Goal: Transaction & Acquisition: Purchase product/service

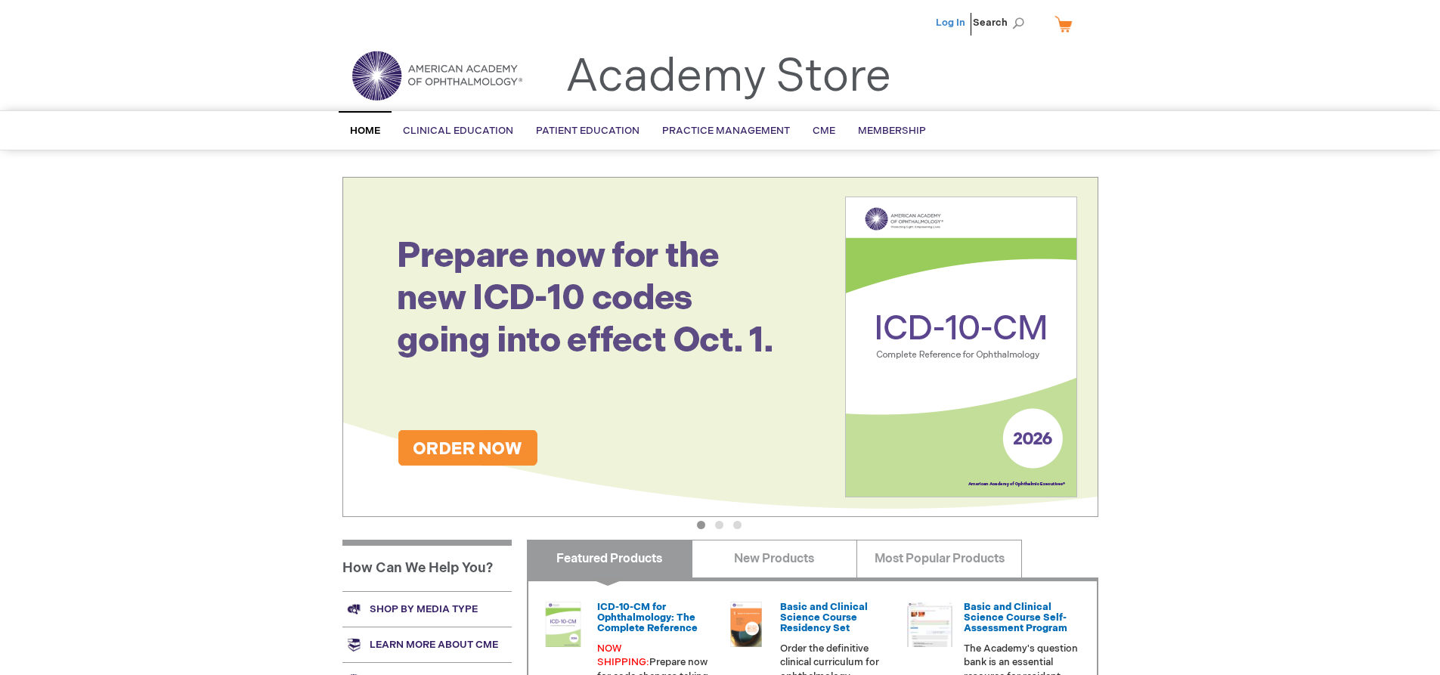
click at [946, 20] on link "Log In" at bounding box center [950, 23] width 29 height 12
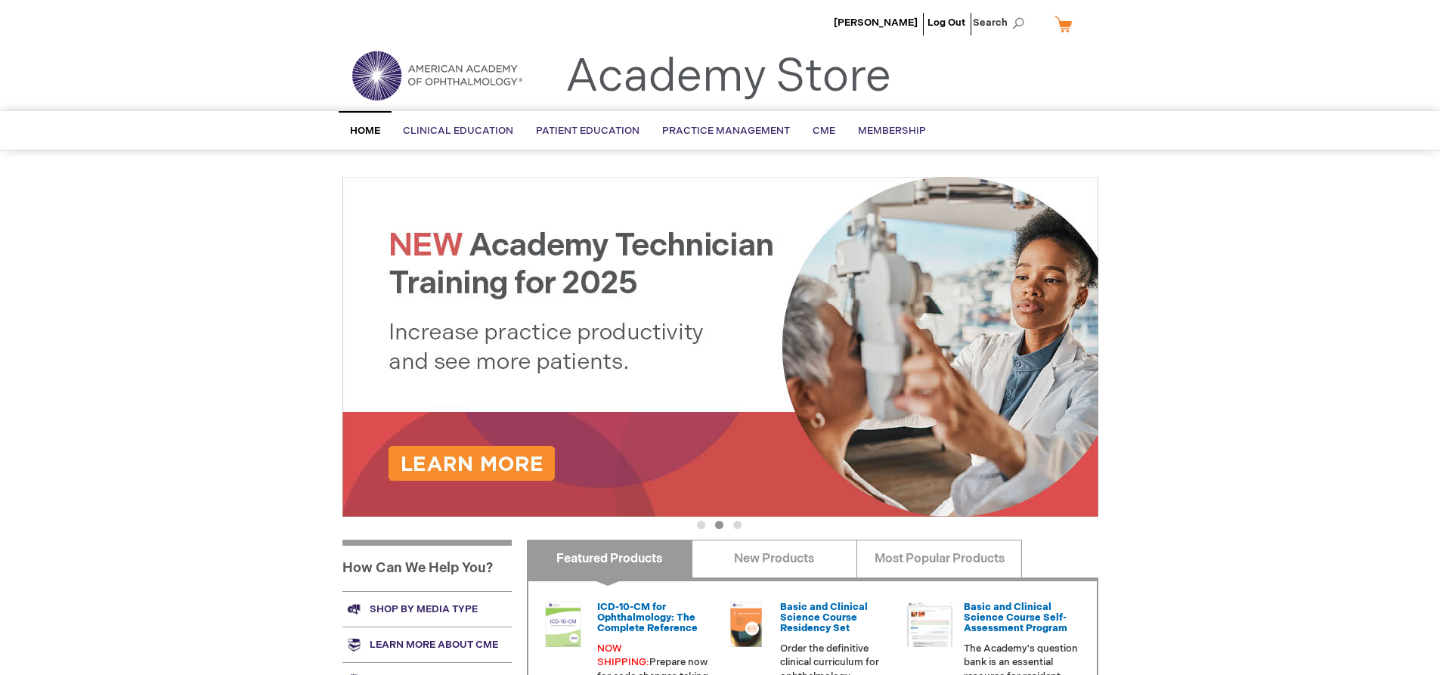
click at [1062, 25] on link "My Cart" at bounding box center [1069, 24] width 36 height 26
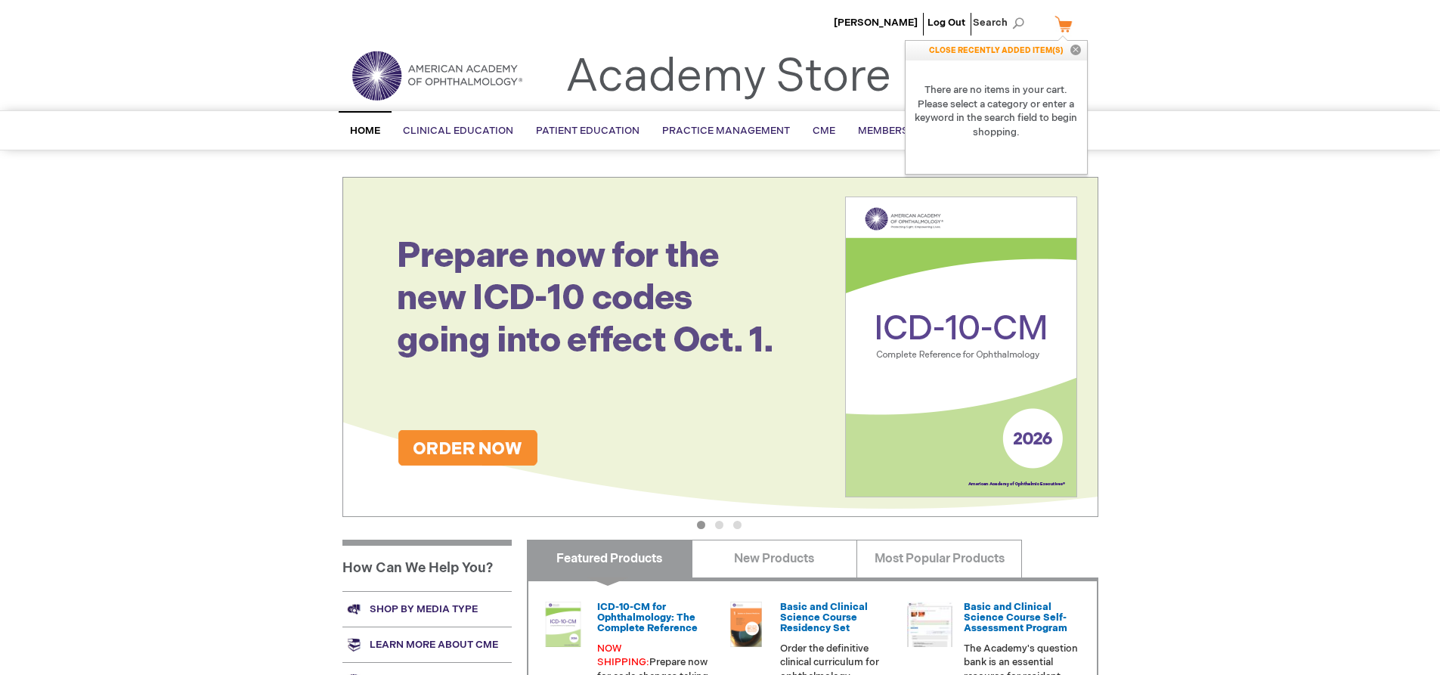
click at [1060, 26] on link "My Cart" at bounding box center [1069, 24] width 36 height 26
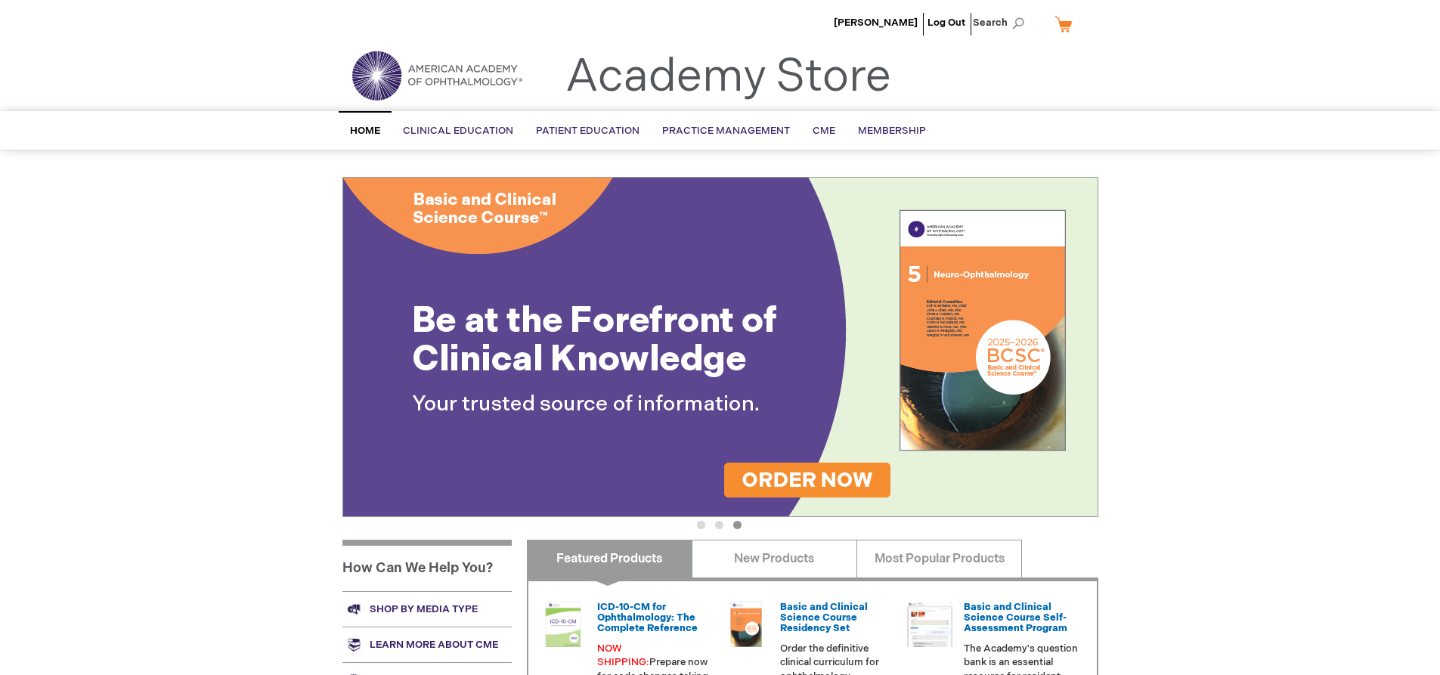
click at [437, 599] on link "Shop by media type" at bounding box center [426, 609] width 169 height 36
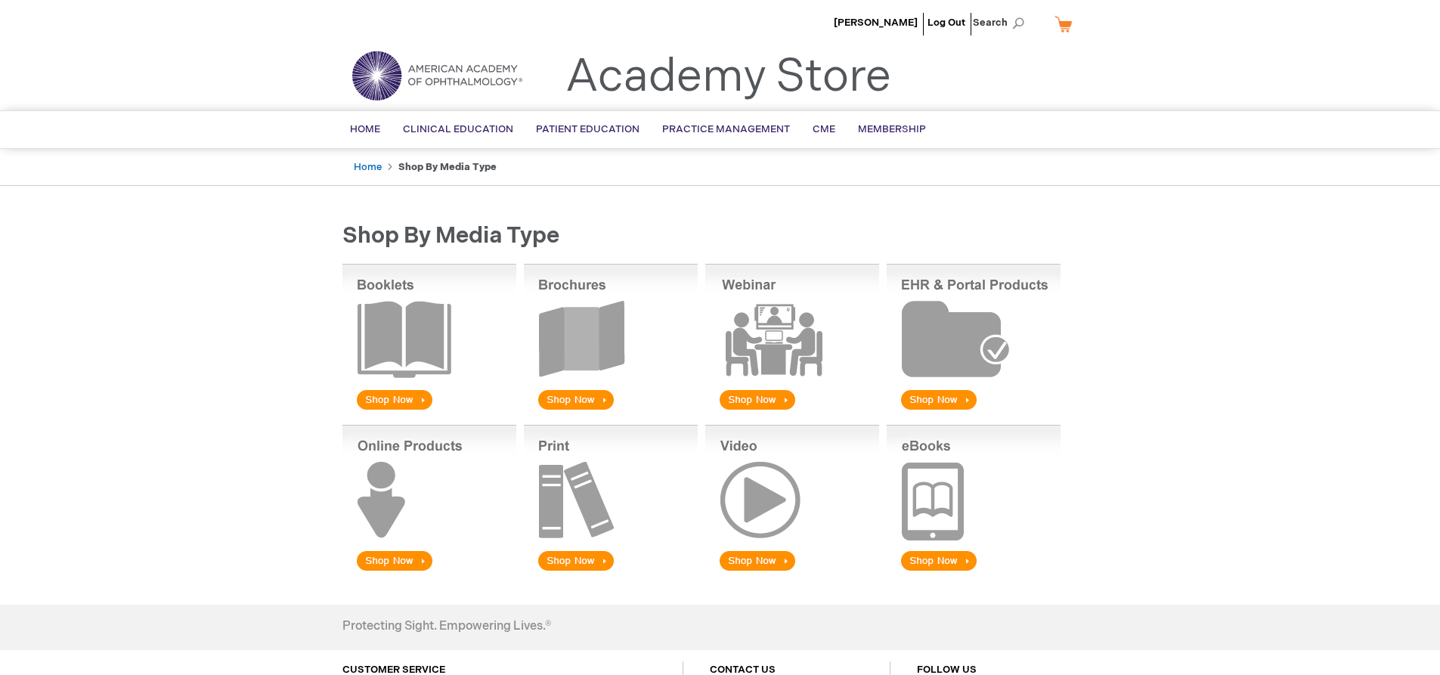
click at [571, 398] on img at bounding box center [611, 338] width 174 height 149
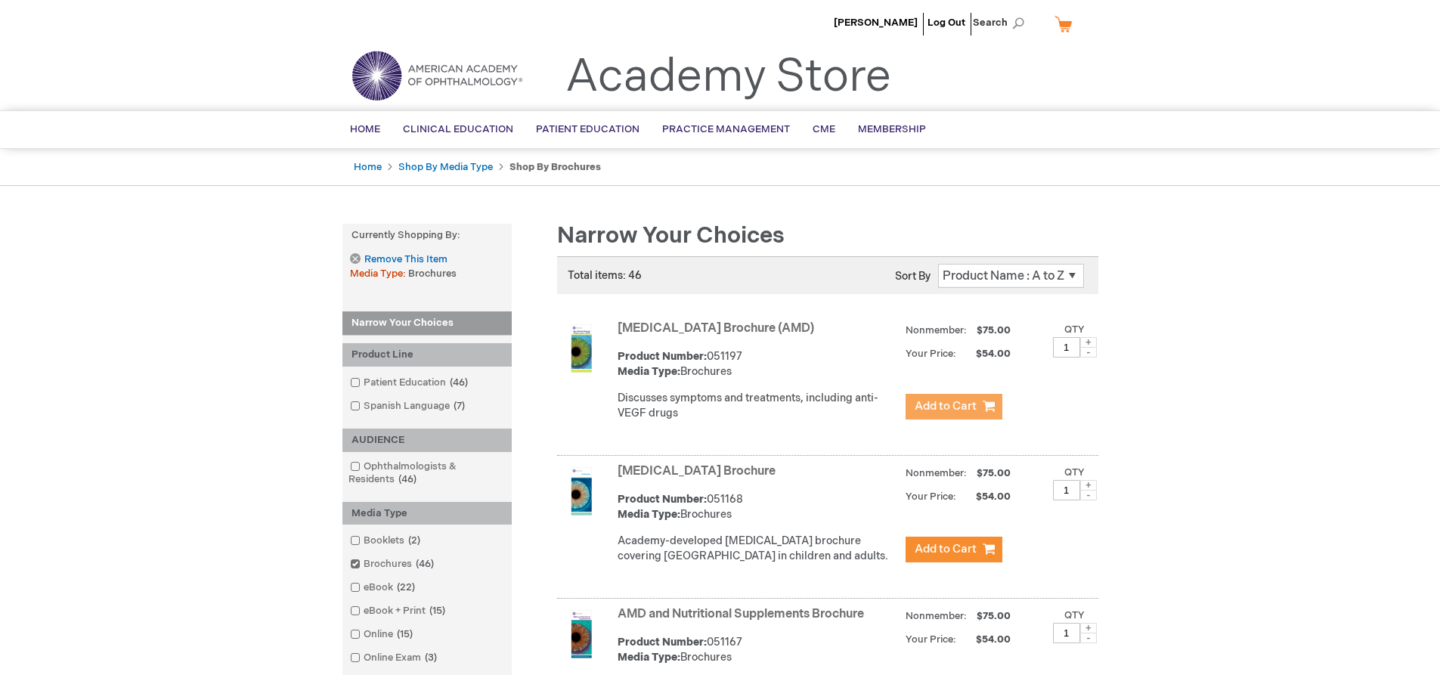
click at [929, 406] on span "Add to Cart" at bounding box center [946, 406] width 62 height 14
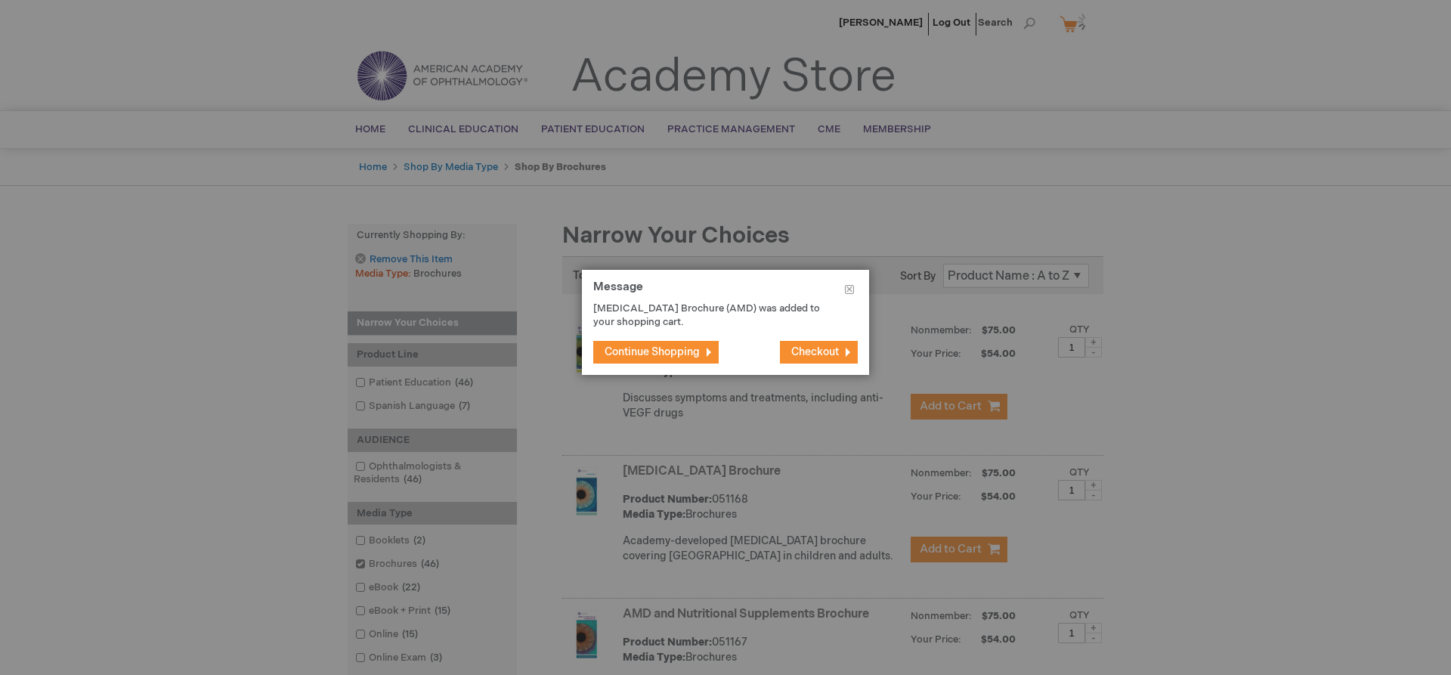
click at [677, 354] on span "Continue Shopping" at bounding box center [652, 351] width 95 height 13
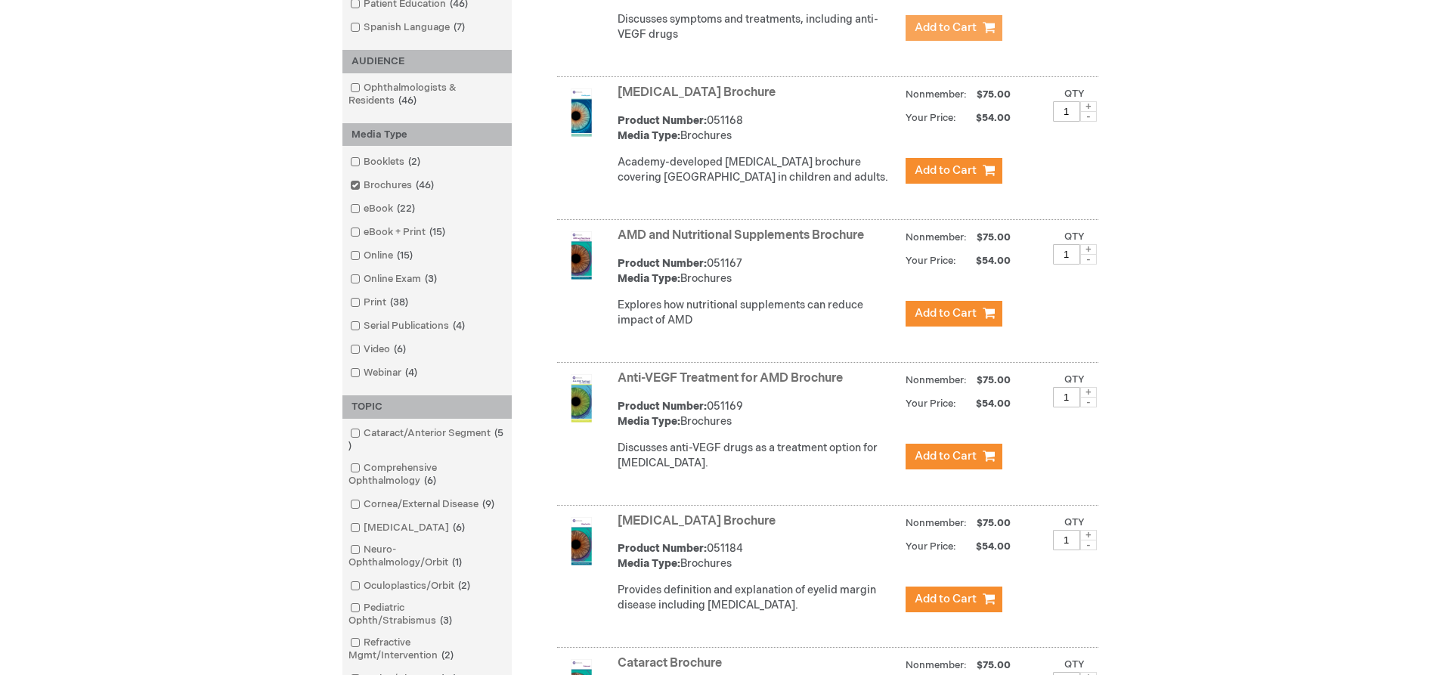
scroll to position [378, 0]
click at [918, 470] on button "Add to Cart" at bounding box center [954, 457] width 97 height 26
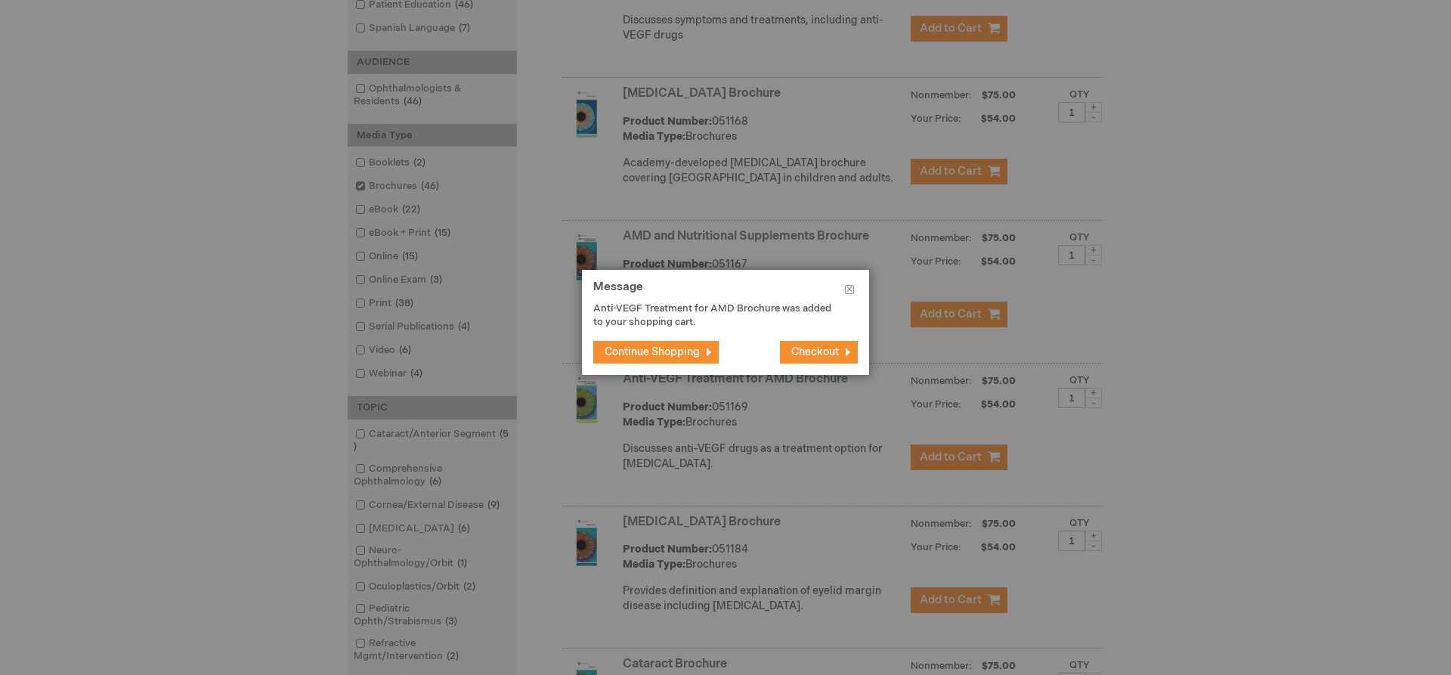
click at [667, 352] on span "Continue Shopping" at bounding box center [652, 351] width 95 height 13
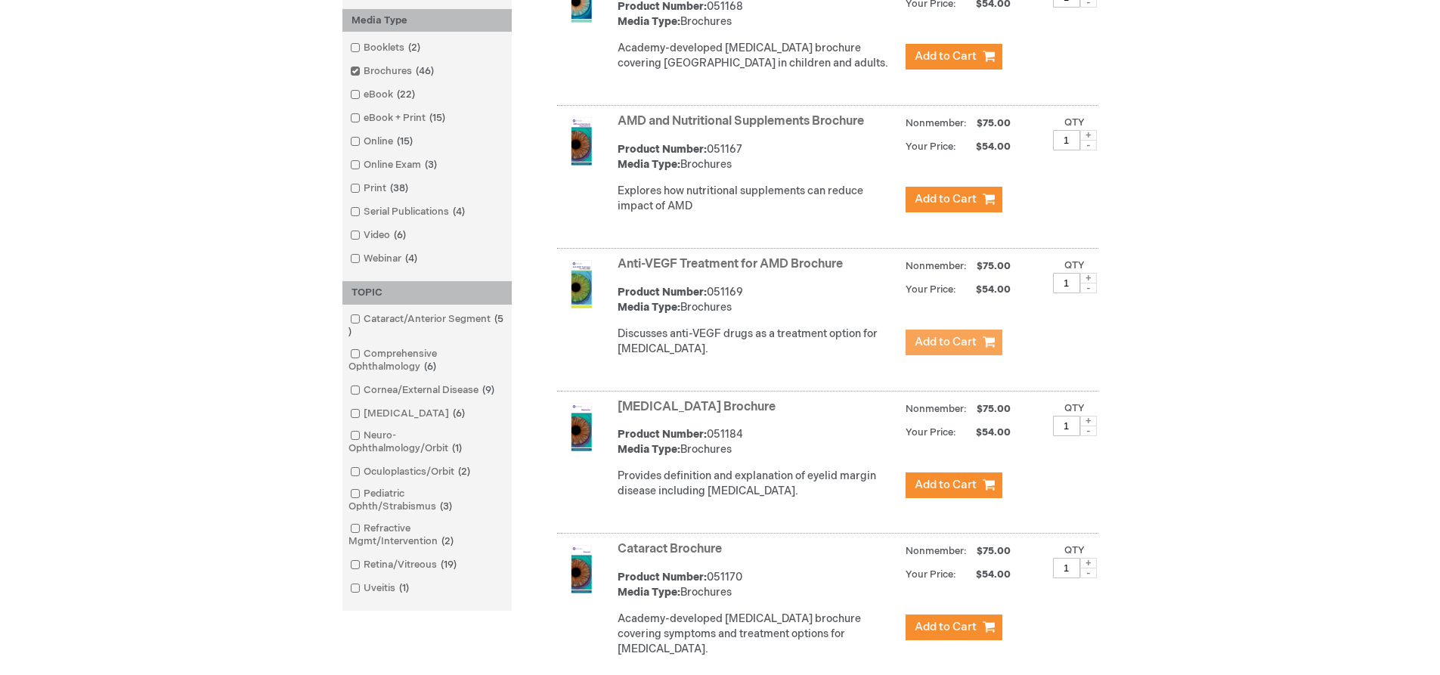
scroll to position [529, 0]
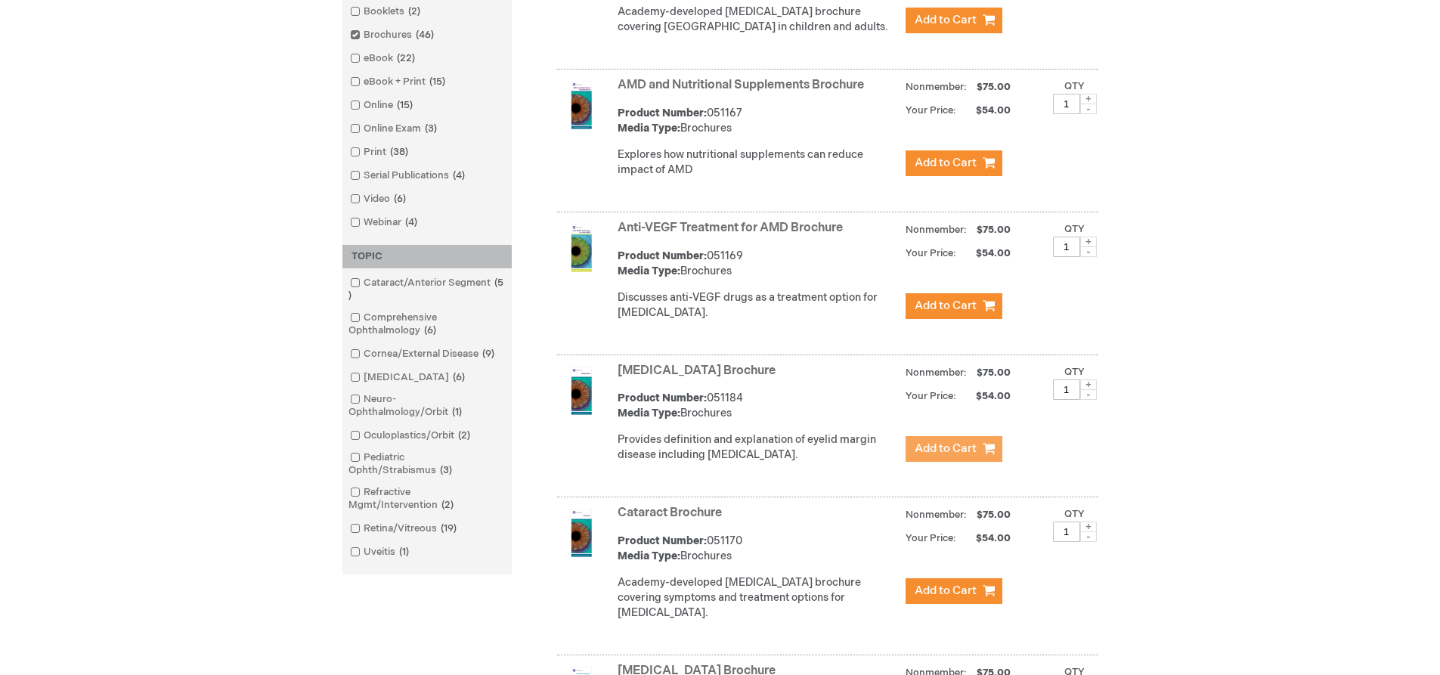
click at [940, 456] on span "Add to Cart" at bounding box center [946, 448] width 62 height 14
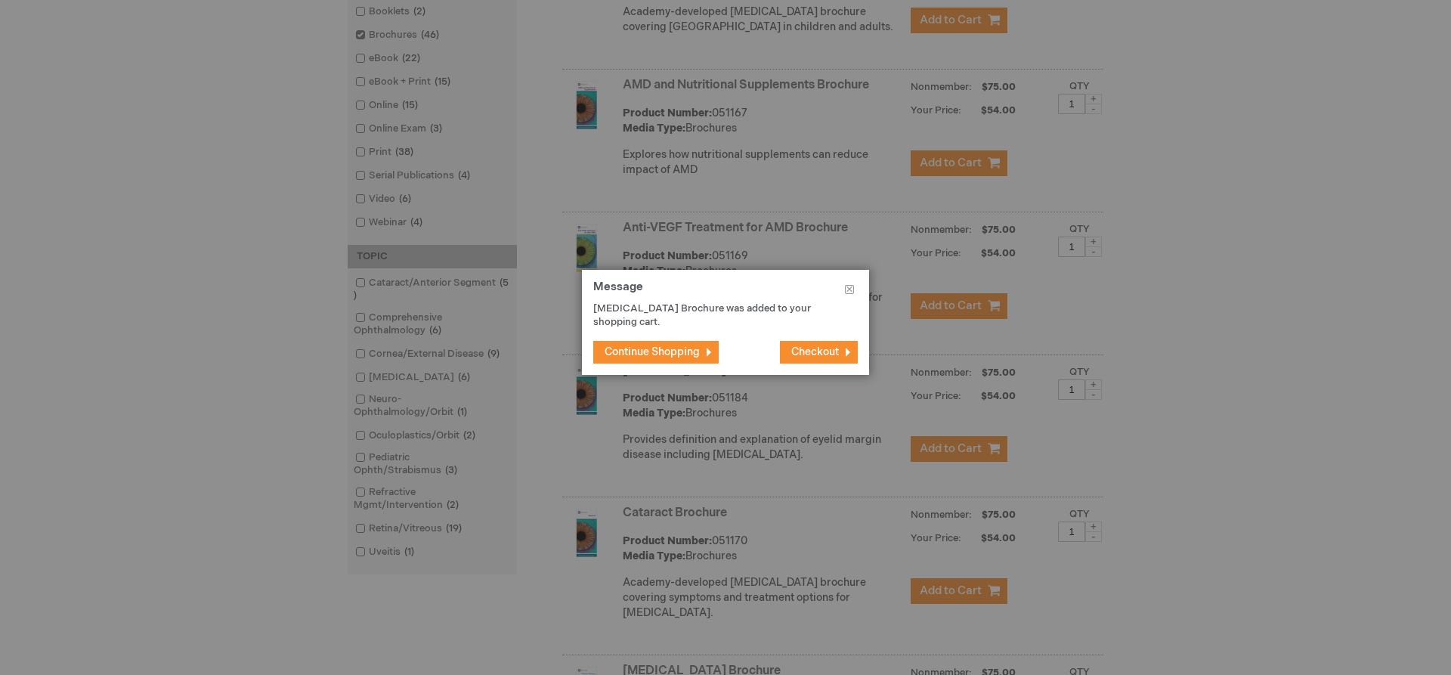
click at [642, 355] on span "Continue Shopping" at bounding box center [652, 351] width 95 height 13
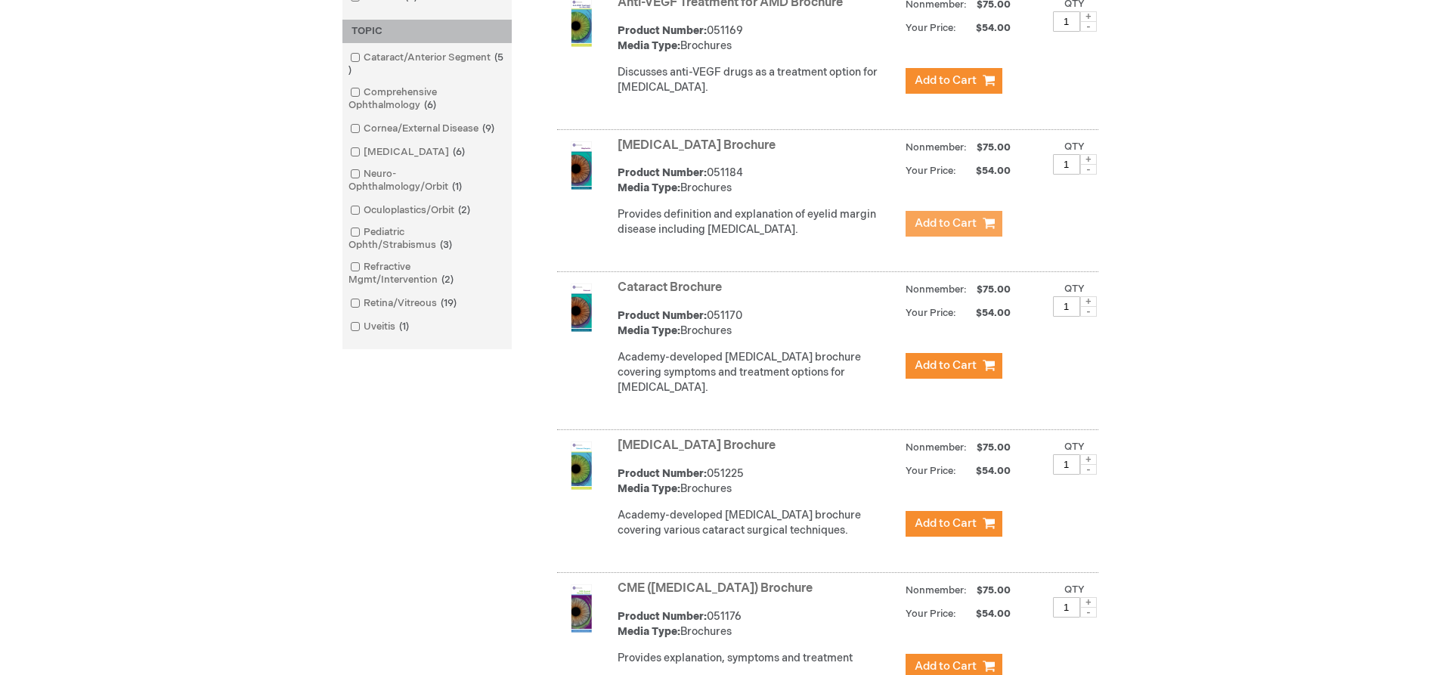
scroll to position [756, 0]
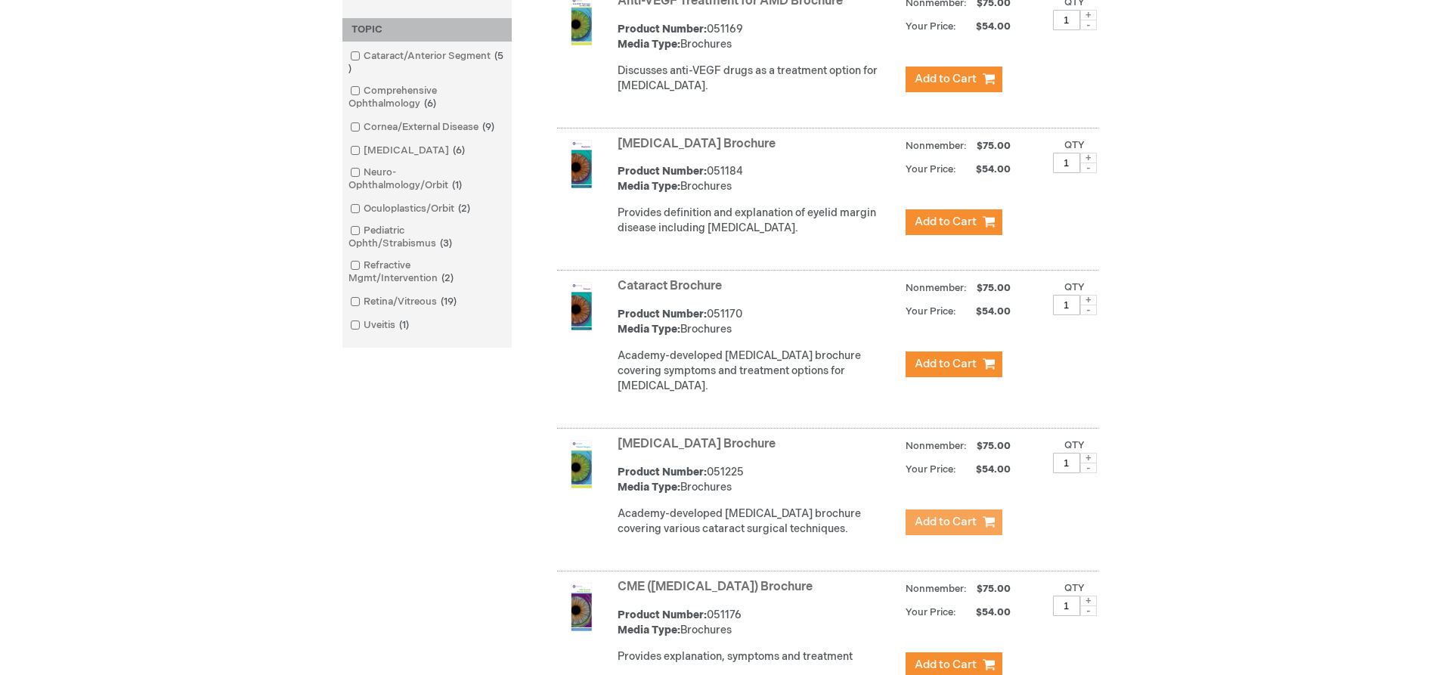
click at [912, 535] on button "Add to Cart" at bounding box center [954, 522] width 97 height 26
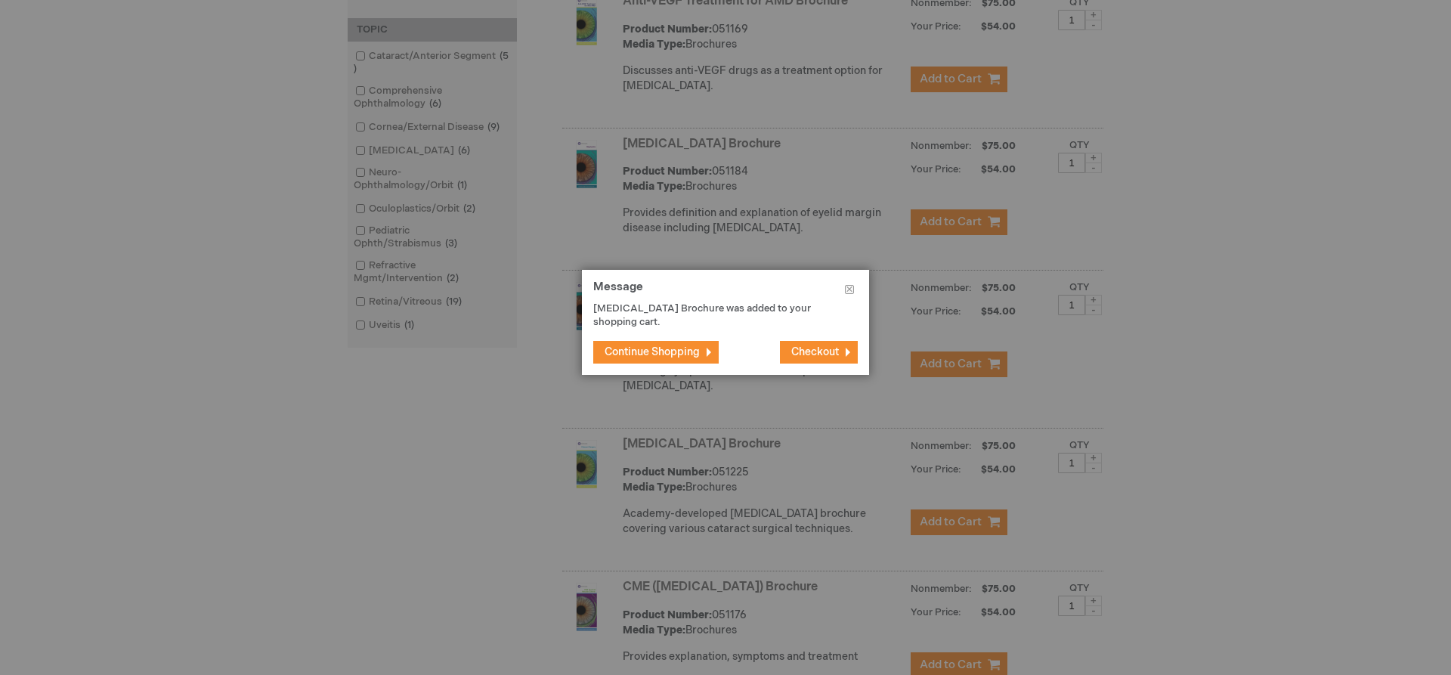
click at [670, 354] on span "Continue Shopping" at bounding box center [652, 351] width 95 height 13
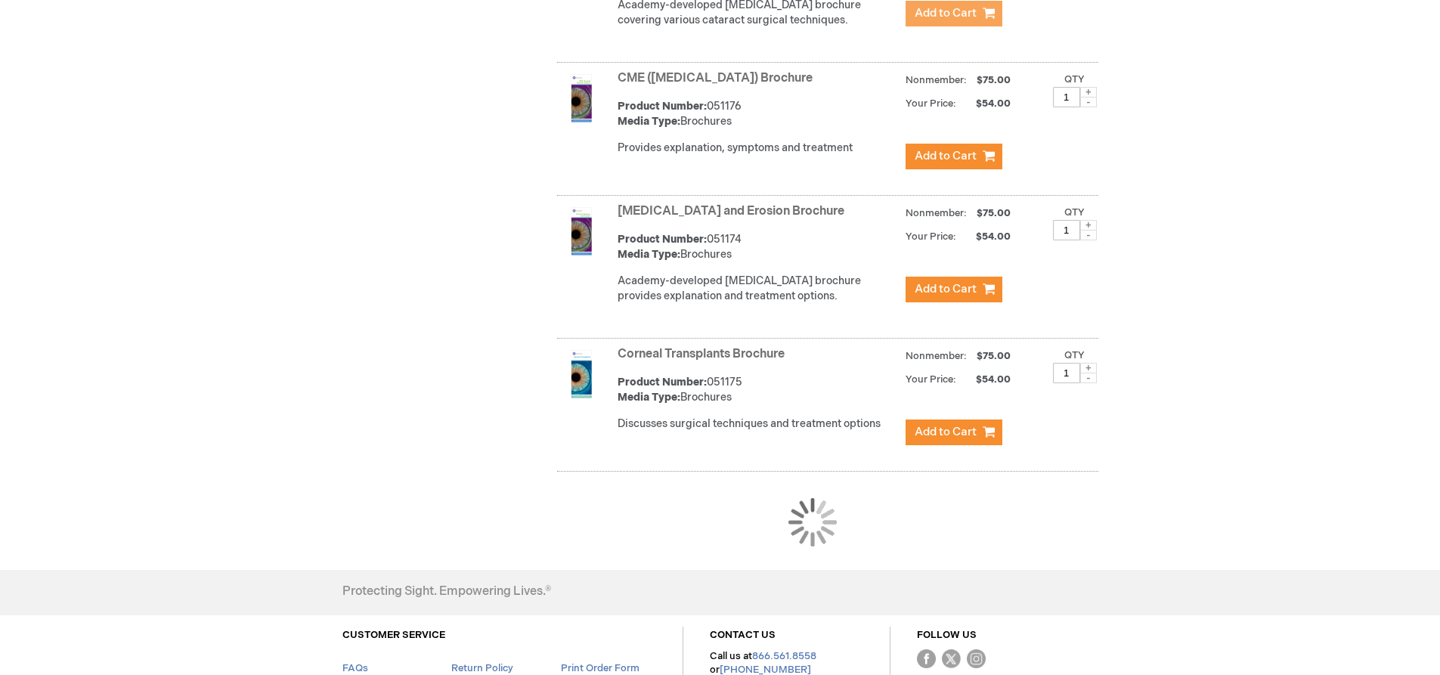
scroll to position [1285, 0]
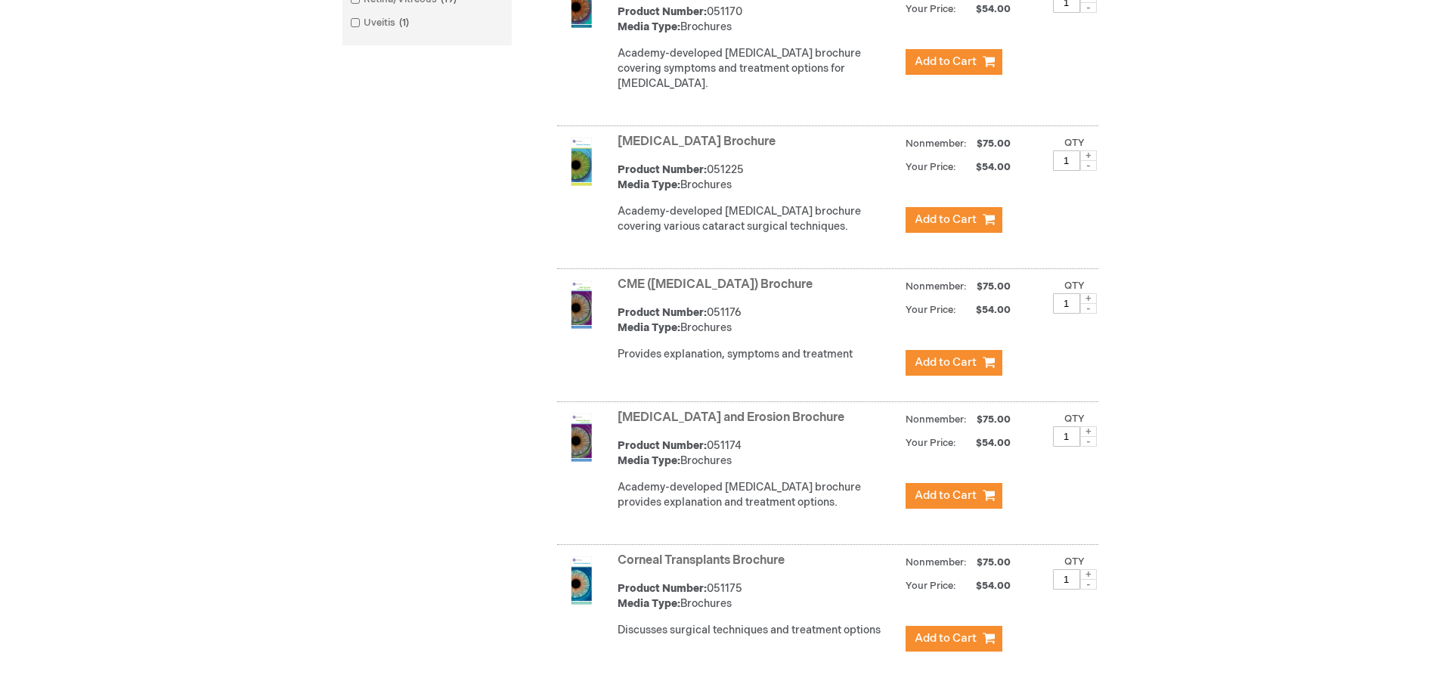
scroll to position [1417, 0]
